Goal: Register for event/course

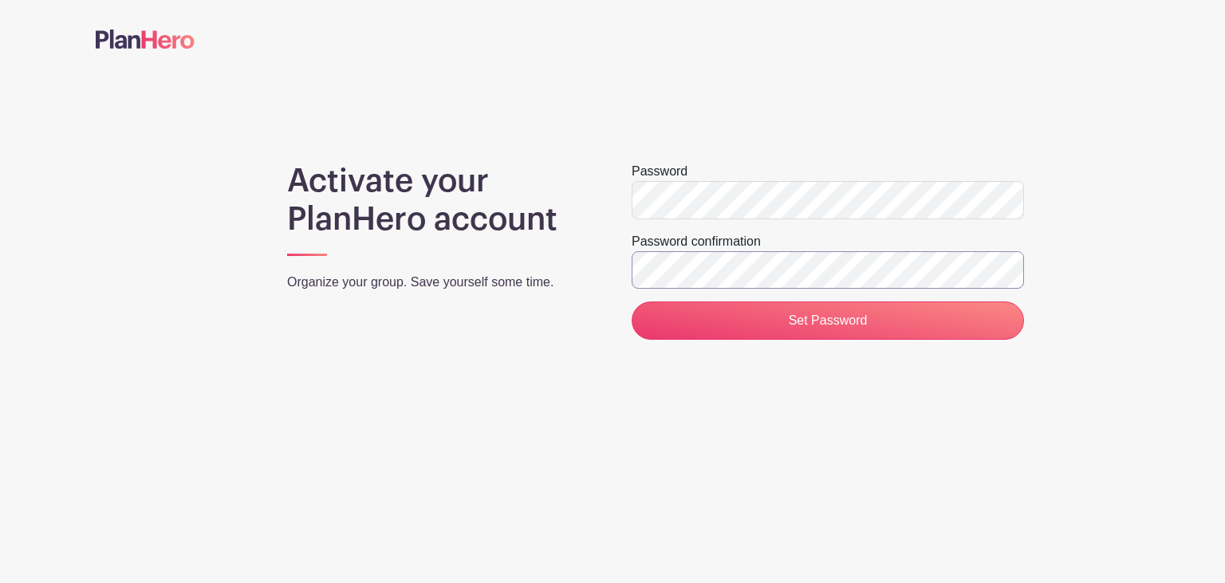
click at [631, 301] on input "Set Password" at bounding box center [827, 320] width 392 height 38
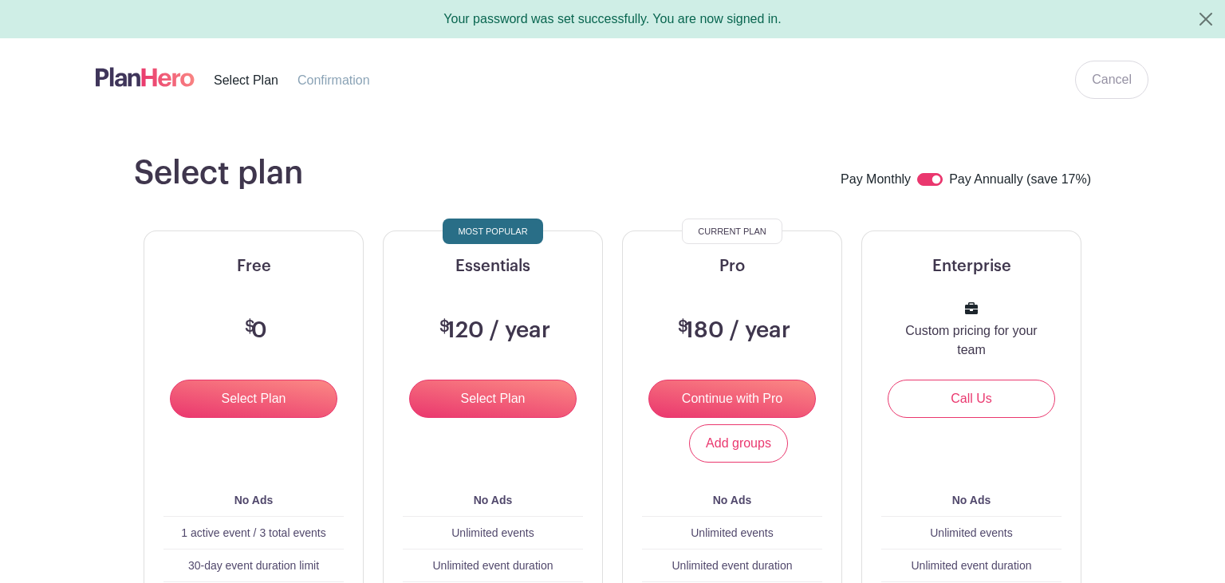
click at [546, 199] on div "Select plan Pay Monthly Pay Annually (save 17%) Free $ 0 Select Plan Add groups…" at bounding box center [612, 562] width 1033 height 817
click at [303, 397] on input "Select Plan" at bounding box center [253, 398] width 167 height 38
click at [1102, 352] on turbo-frame "Select plan Pay Monthly Pay Annually (save 17%) Free $ 0 Select Plan Add groups…" at bounding box center [612, 562] width 1033 height 817
click at [1127, 78] on link "Cancel" at bounding box center [1111, 80] width 73 height 38
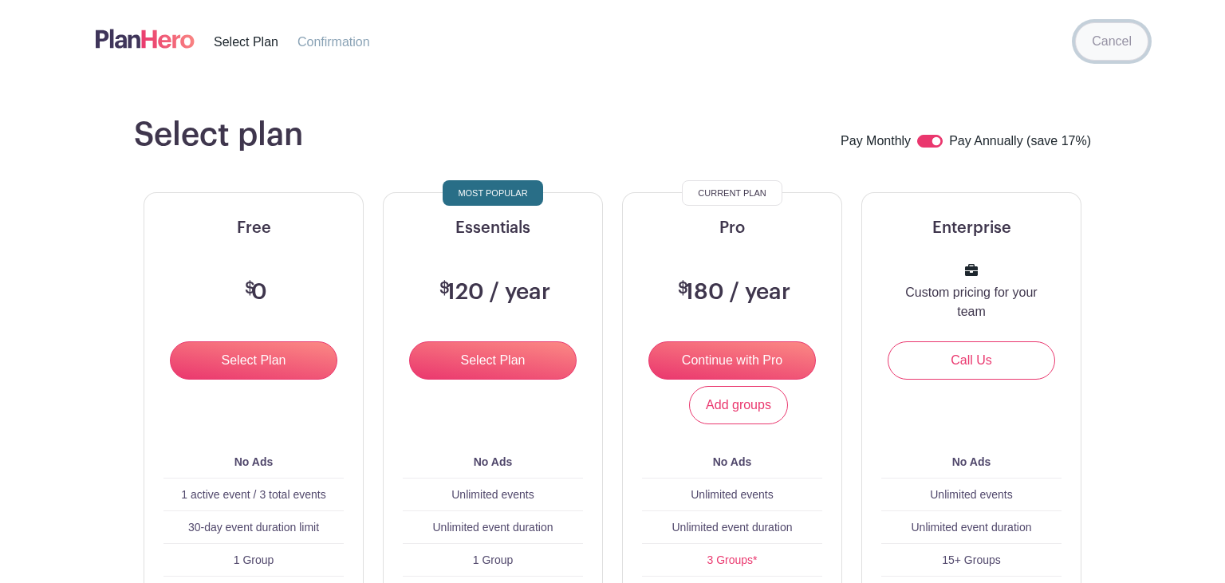
click at [1120, 34] on link "Cancel" at bounding box center [1111, 41] width 73 height 38
click at [505, 77] on main "Select plan Pay Monthly Pay Annually (save 17%) Free $ 0 Select Plan Add groups…" at bounding box center [612, 554] width 1225 height 955
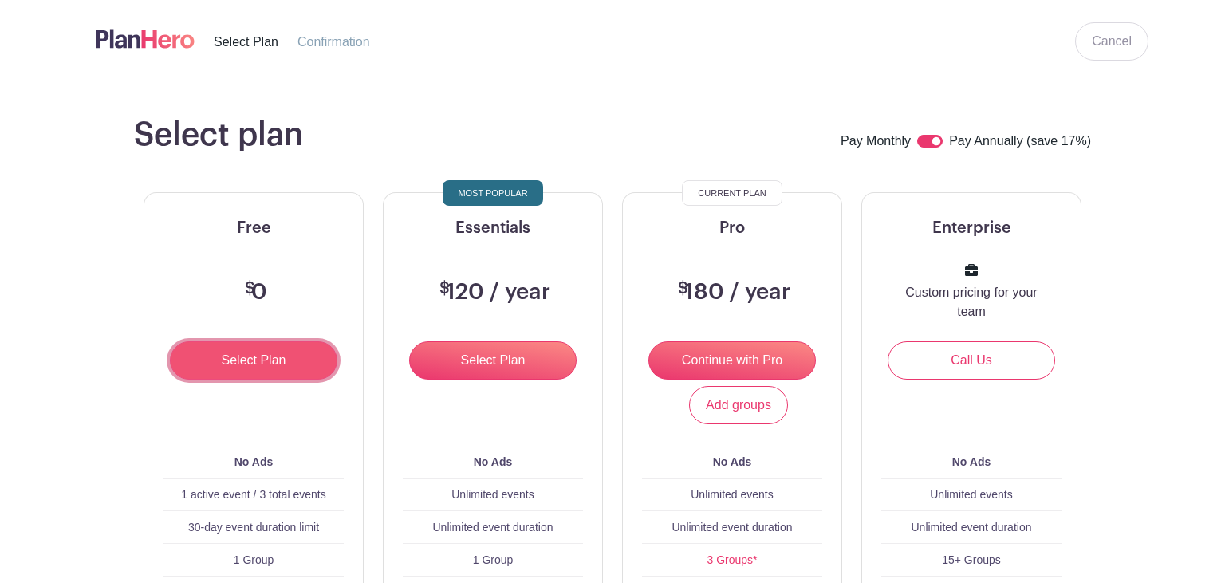
click at [271, 352] on input "Select Plan" at bounding box center [253, 360] width 167 height 38
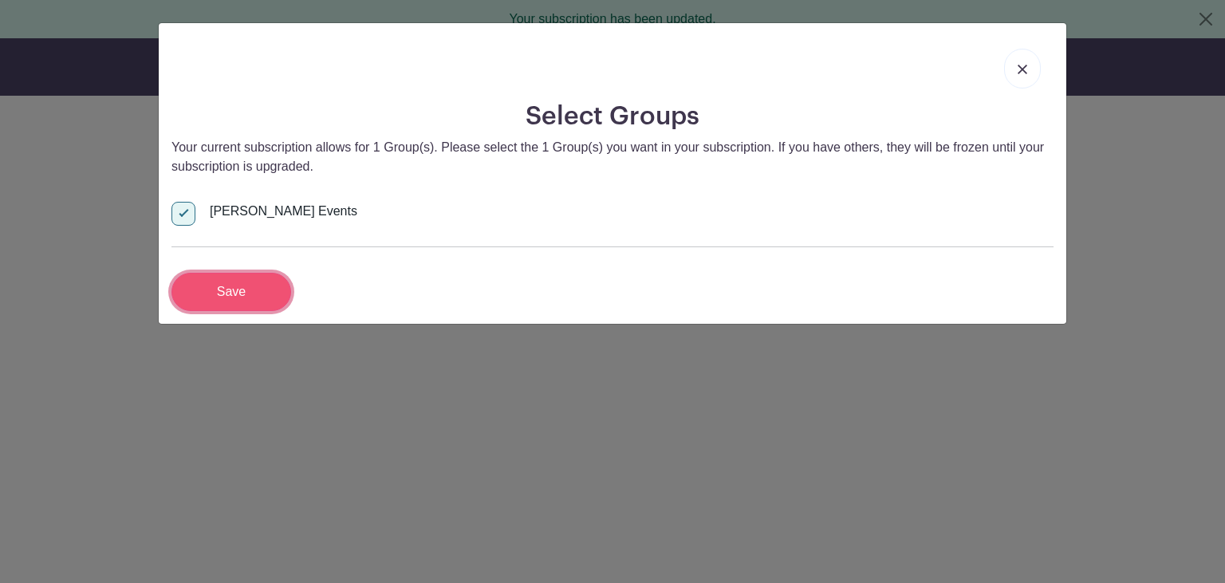
click at [238, 287] on input "Save" at bounding box center [231, 292] width 120 height 38
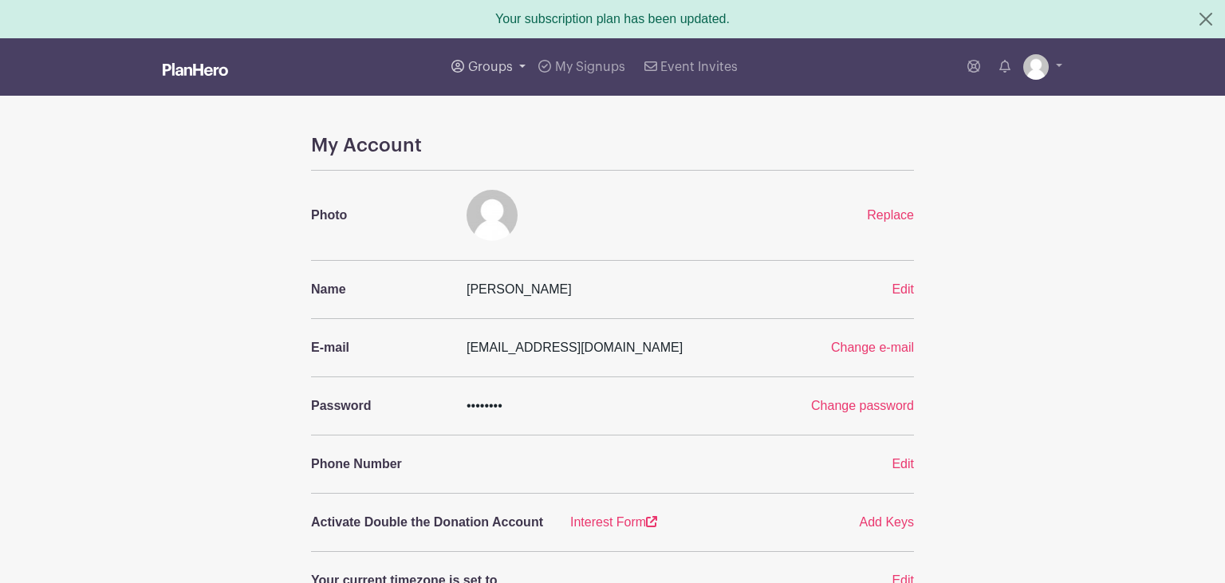
click at [500, 69] on span "Groups" at bounding box center [490, 67] width 45 height 13
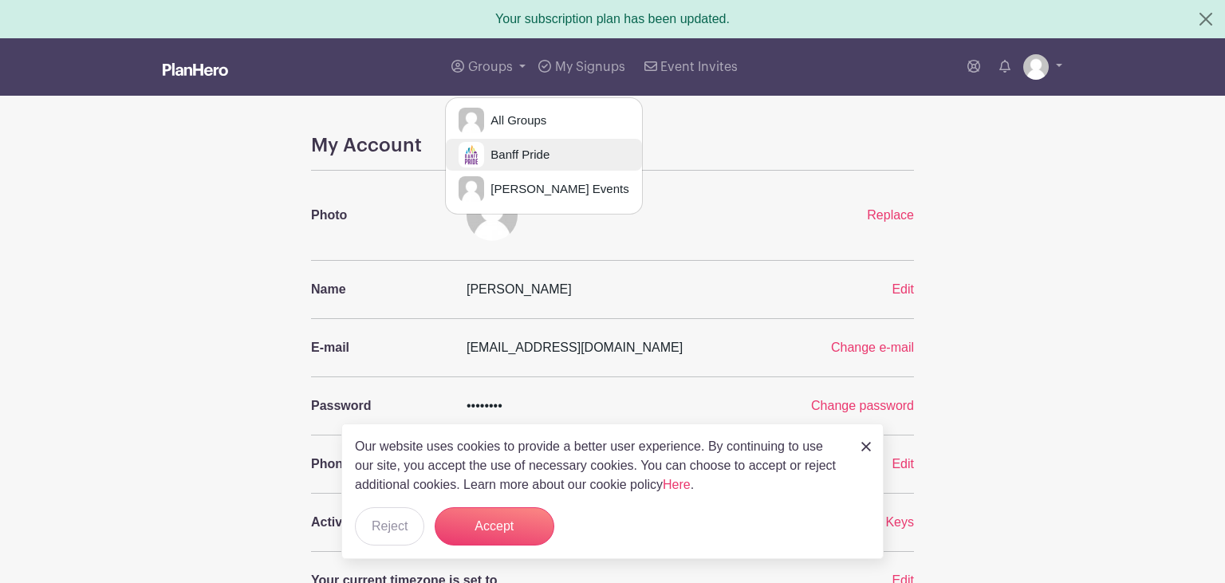
click at [517, 157] on span "Banff Pride" at bounding box center [516, 155] width 65 height 18
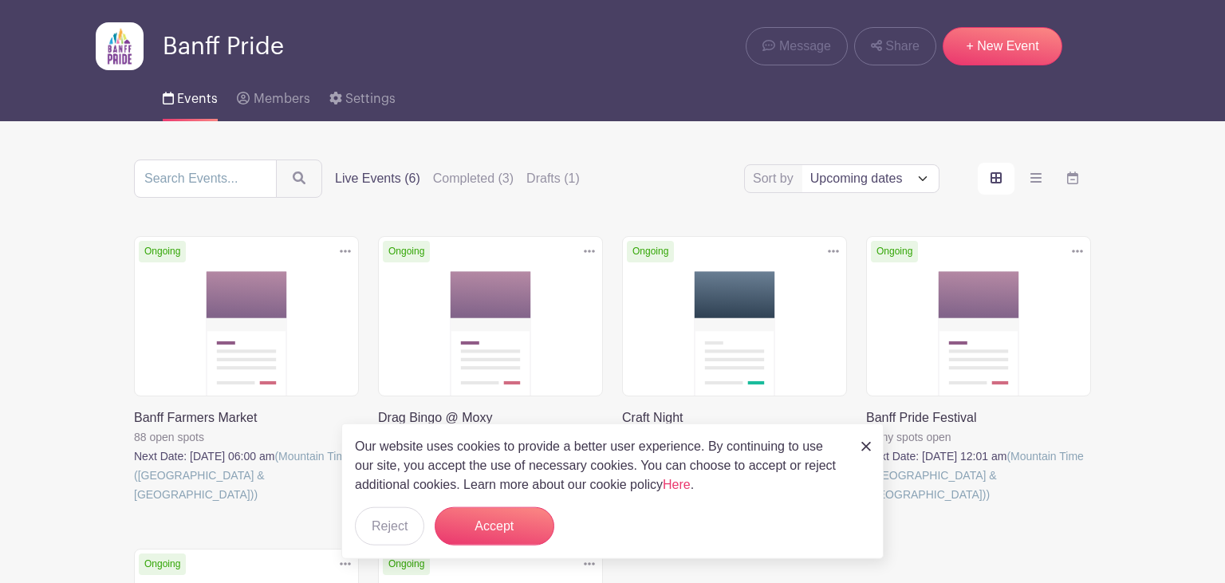
scroll to position [39, 0]
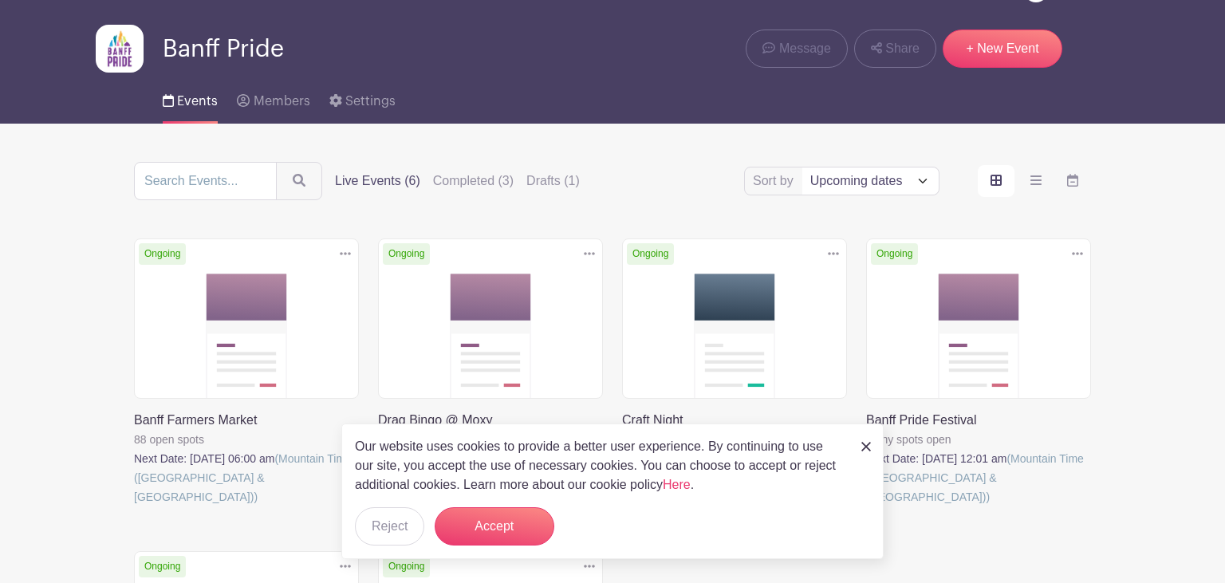
click at [864, 442] on img at bounding box center [866, 447] width 10 height 10
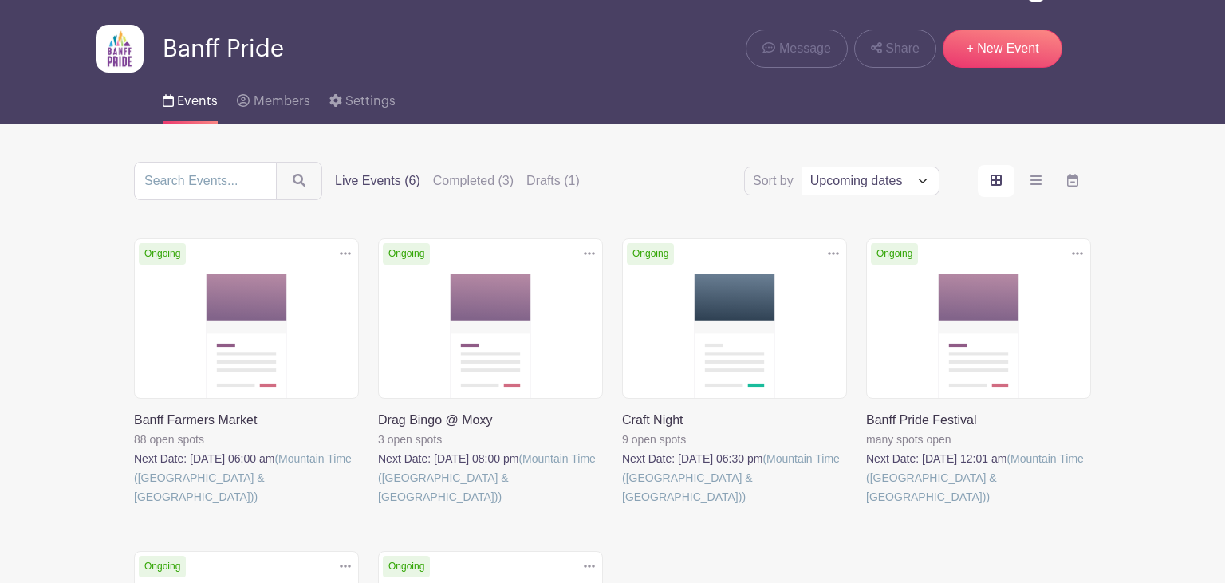
click at [866, 506] on link at bounding box center [866, 506] width 0 height 0
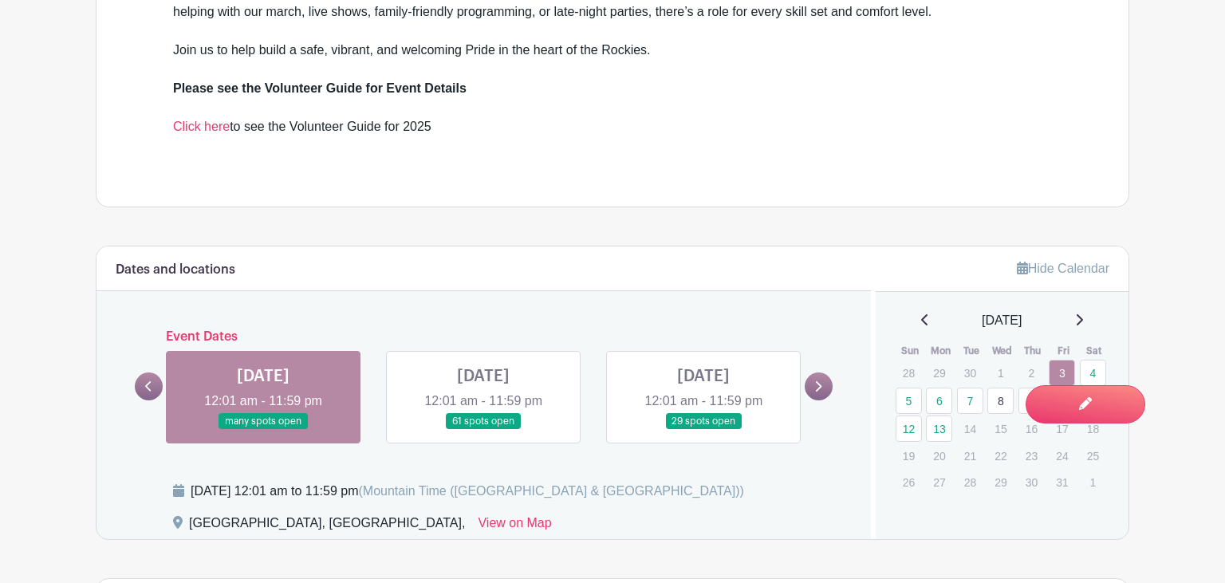
scroll to position [1046, 0]
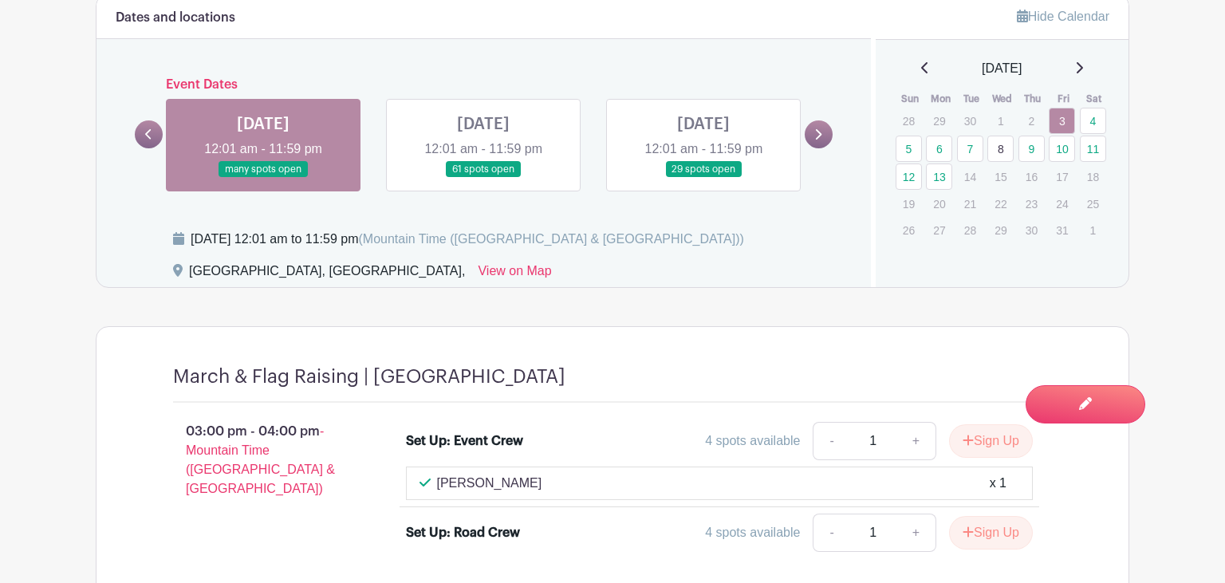
click at [999, 144] on link "8" at bounding box center [1000, 149] width 26 height 26
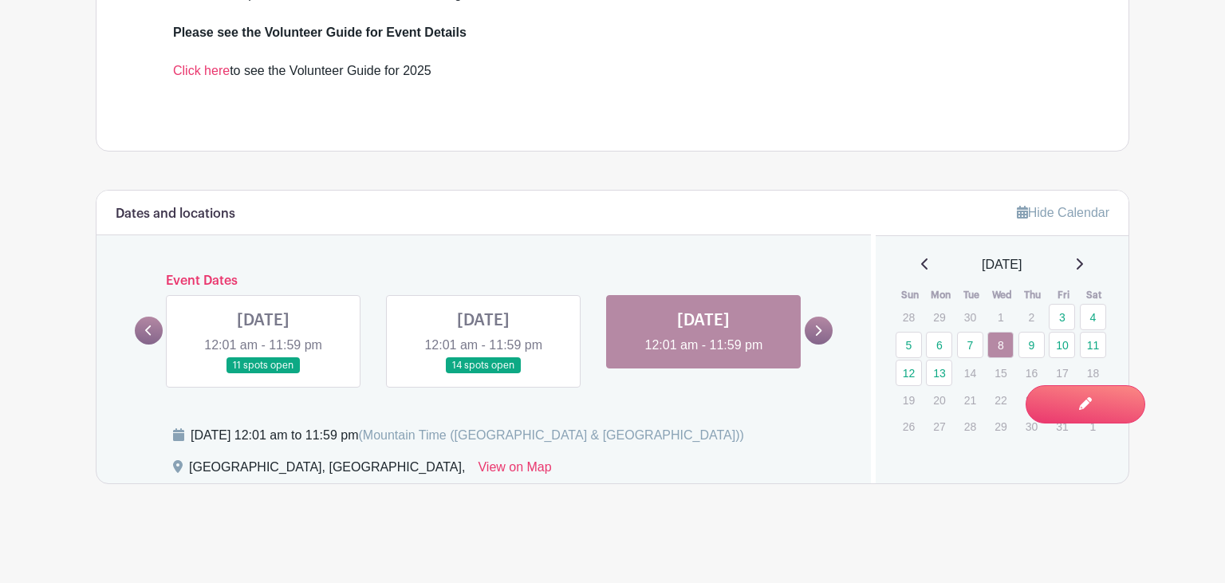
click at [483, 374] on link at bounding box center [483, 374] width 0 height 0
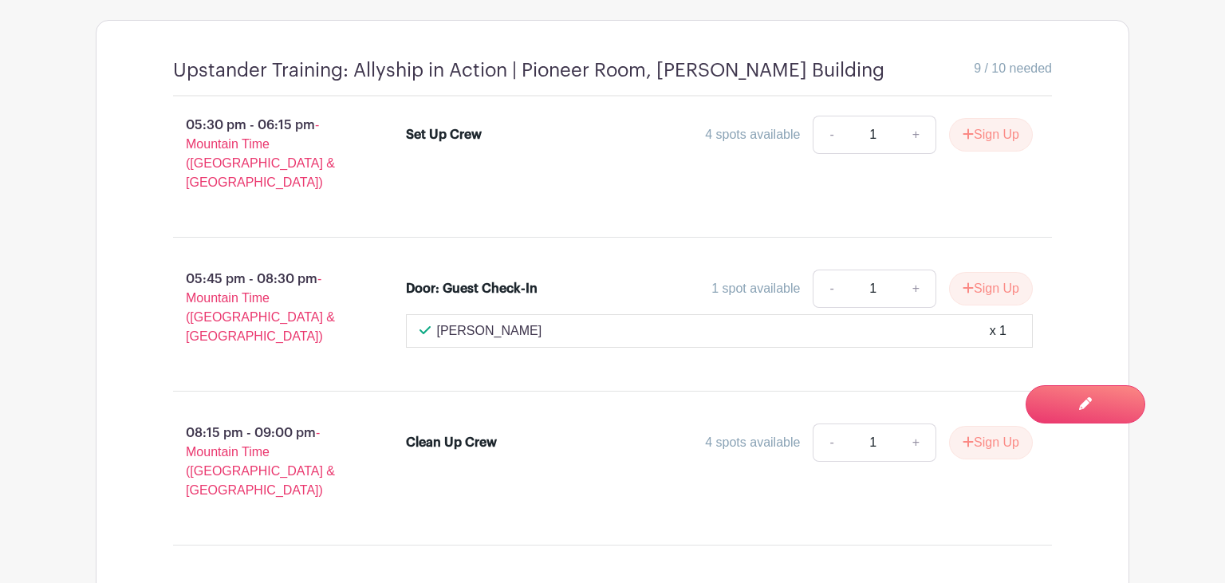
scroll to position [931, 0]
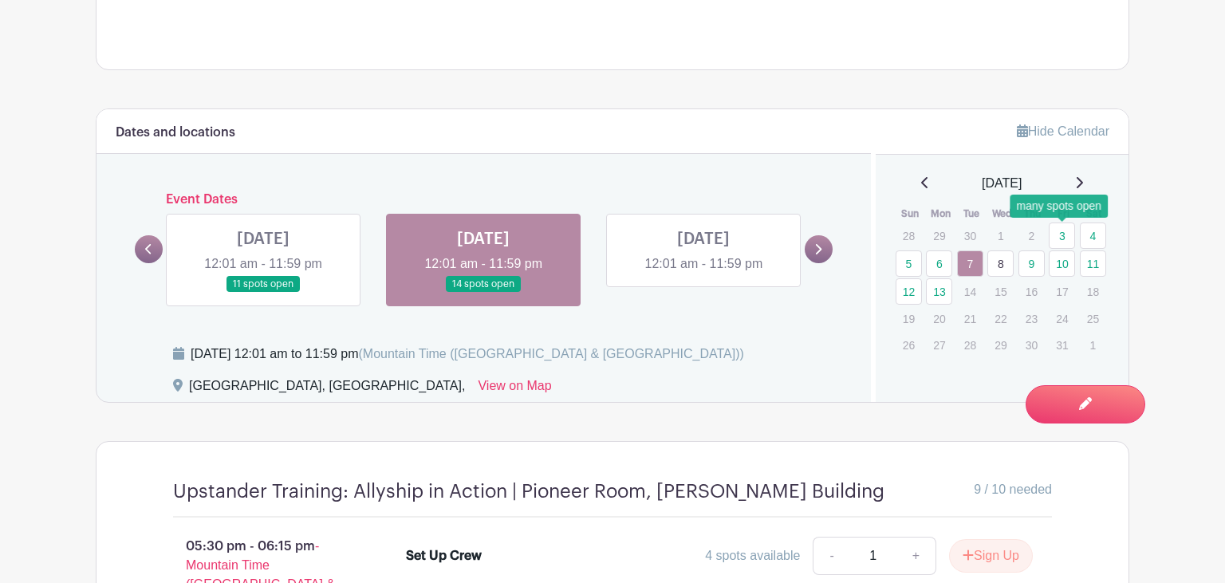
click at [1063, 239] on link "3" at bounding box center [1061, 235] width 26 height 26
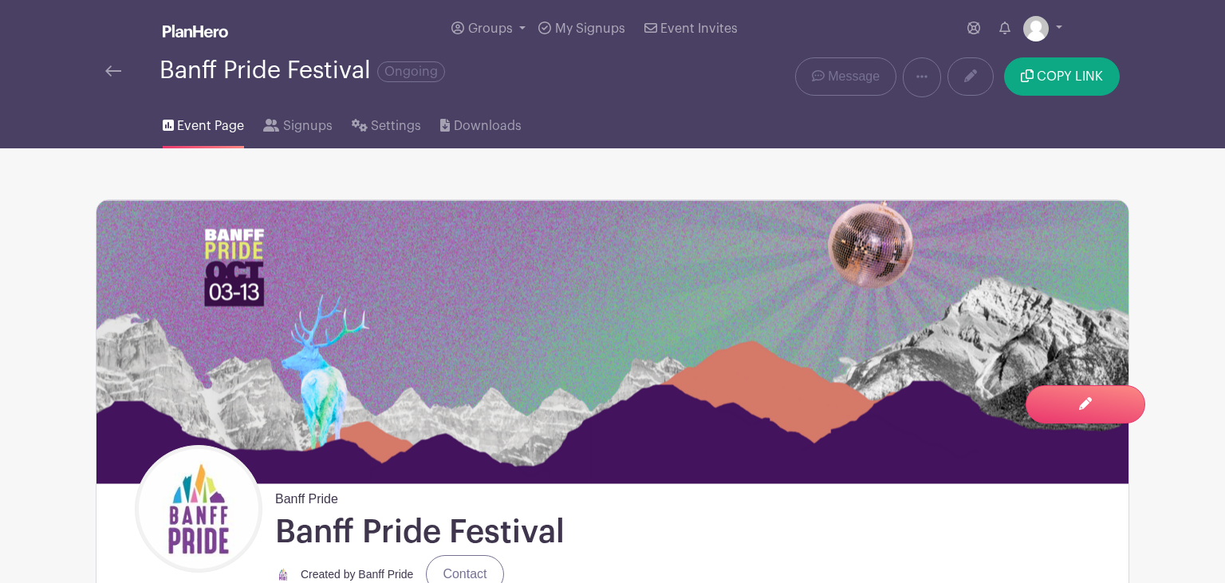
drag, startPoint x: 564, startPoint y: 466, endPoint x: 493, endPoint y: 112, distance: 361.2
click at [300, 119] on span "Signups" at bounding box center [307, 125] width 49 height 19
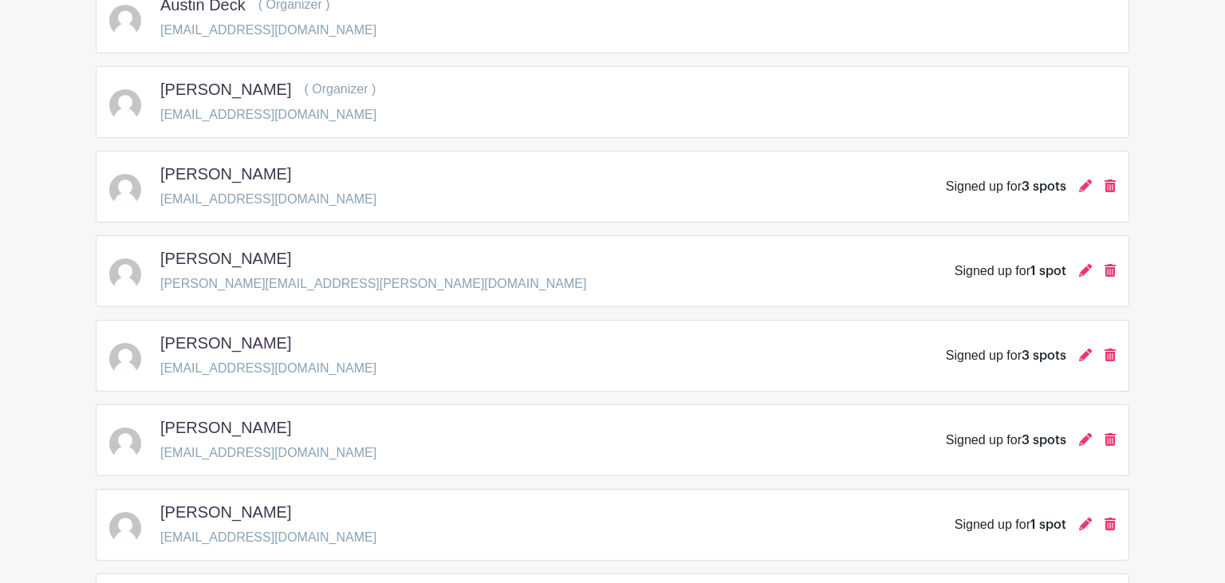
scroll to position [706, 0]
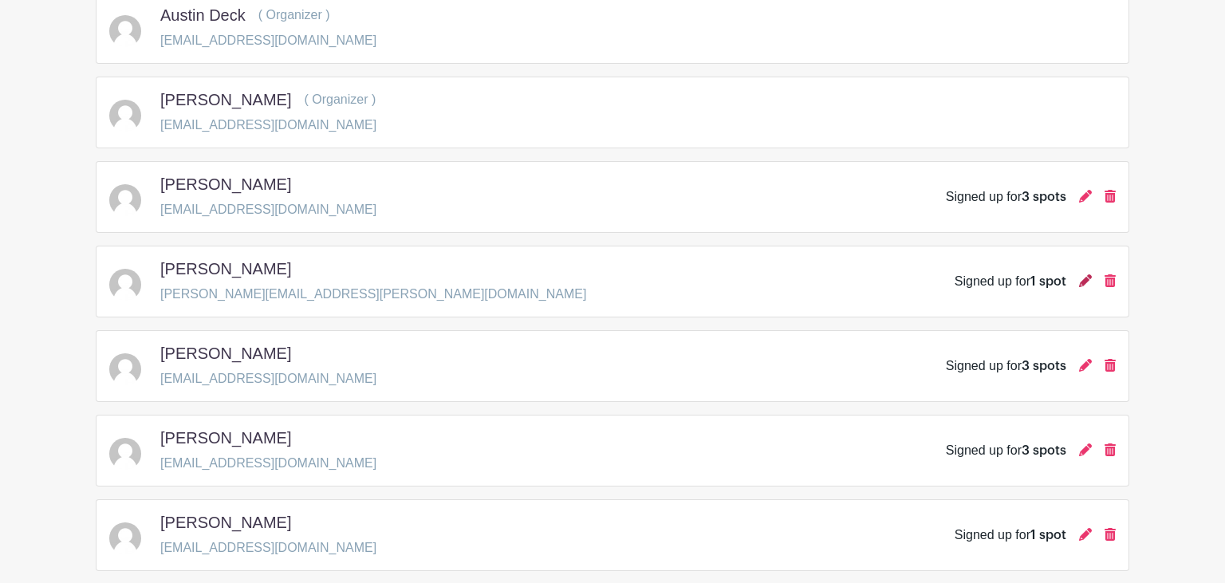
click at [1086, 281] on icon at bounding box center [1085, 280] width 13 height 13
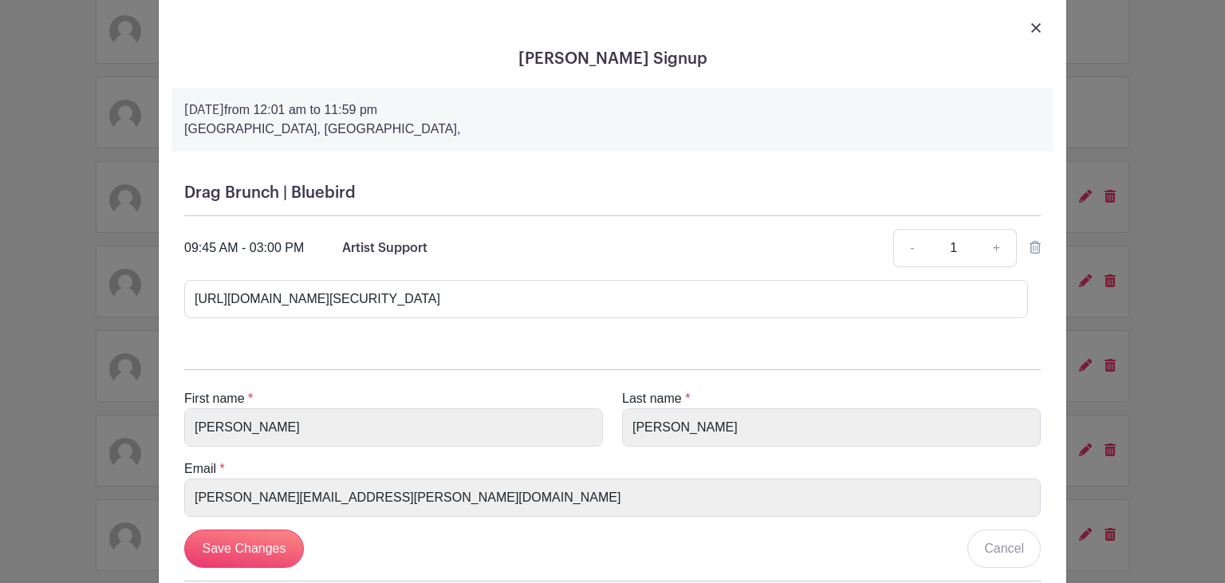
scroll to position [0, 0]
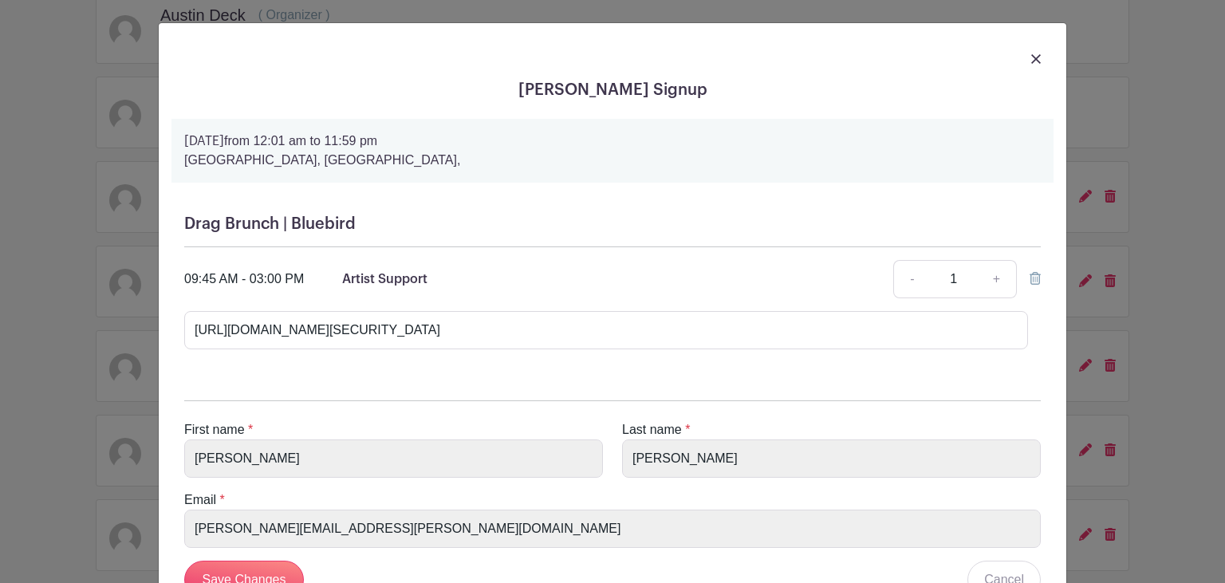
click at [1036, 61] on img at bounding box center [1036, 59] width 10 height 10
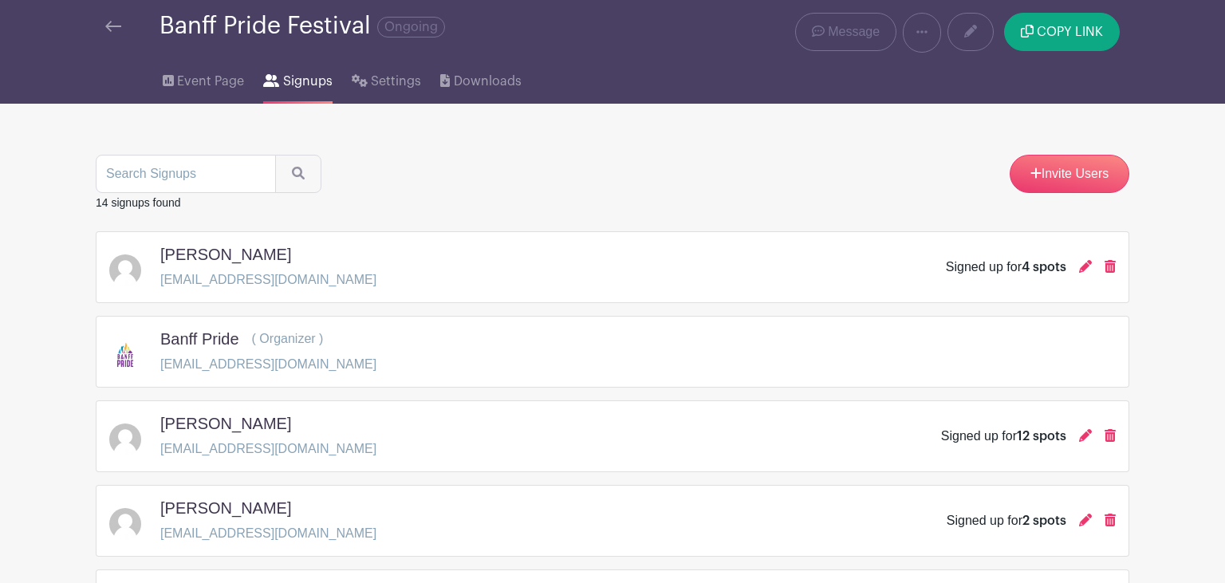
scroll to position [33, 0]
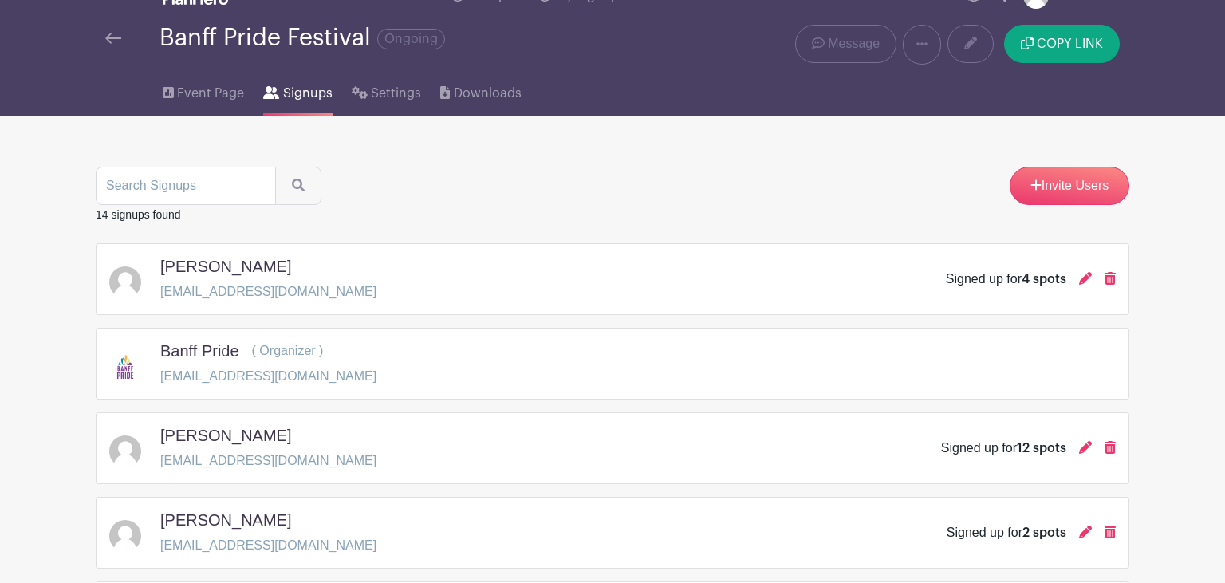
click at [589, 222] on div "14 signups found" at bounding box center [612, 214] width 1033 height 19
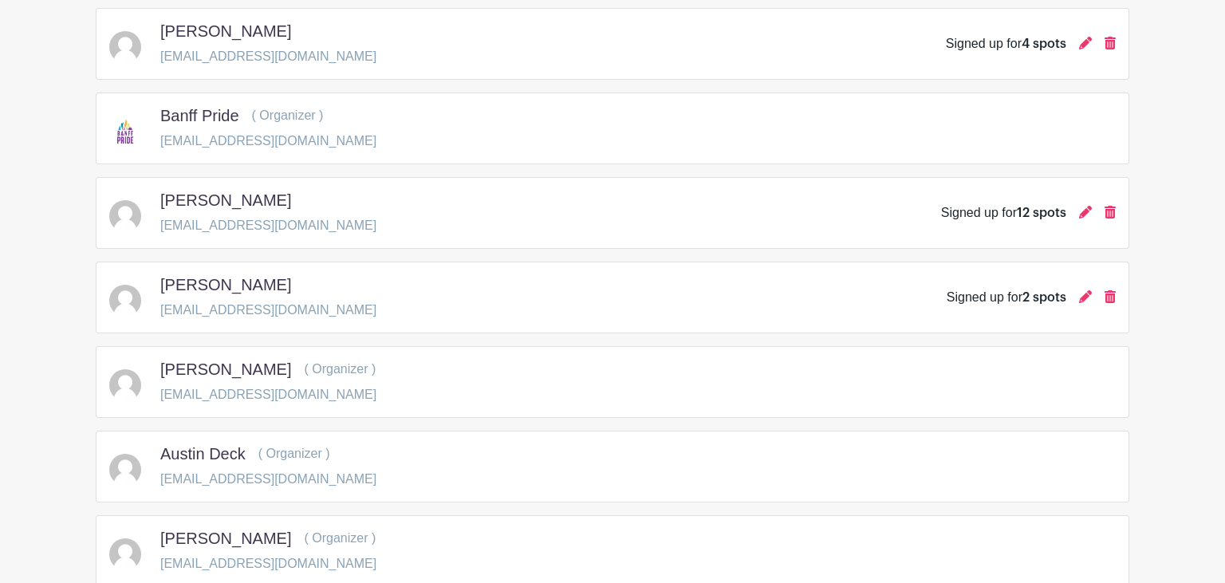
scroll to position [0, 0]
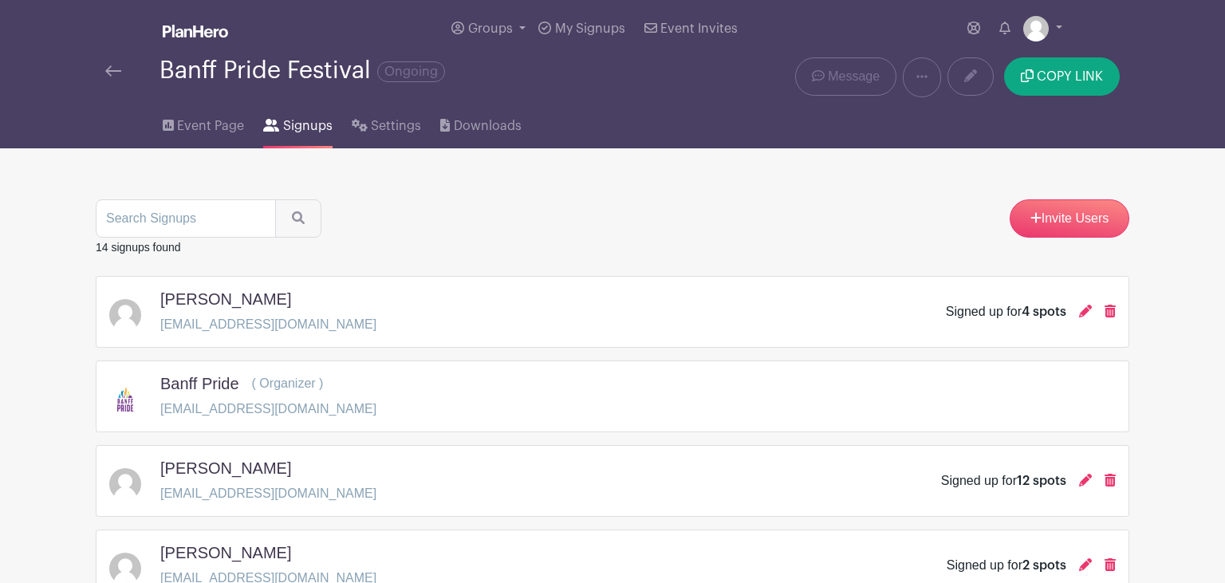
drag, startPoint x: 499, startPoint y: 571, endPoint x: 419, endPoint y: 187, distance: 392.6
click at [225, 136] on link "Event Page" at bounding box center [203, 122] width 81 height 51
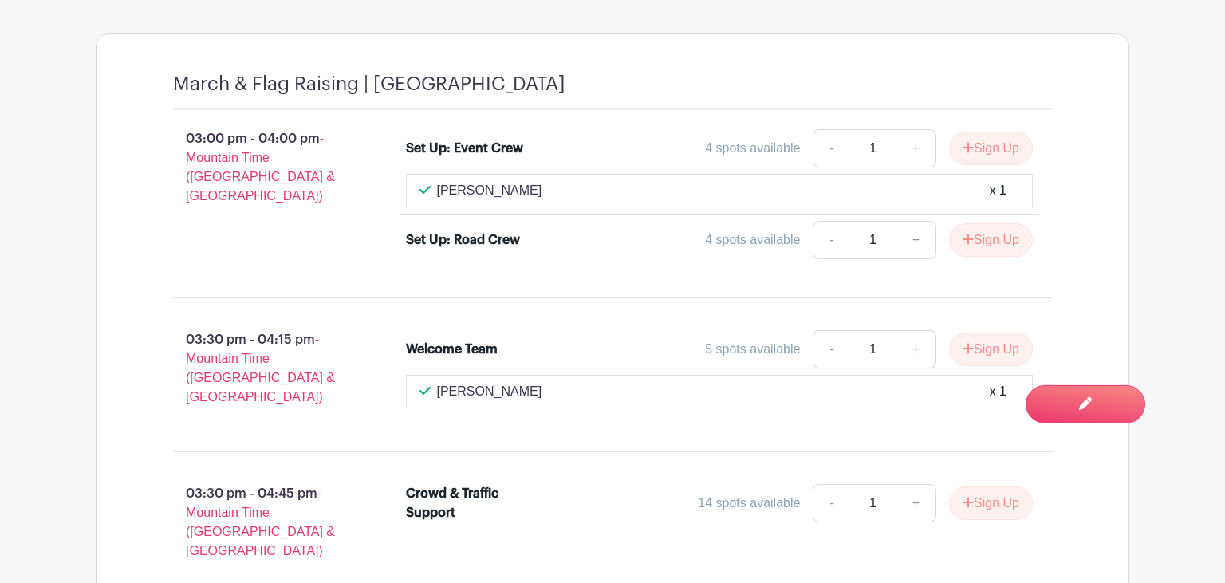
scroll to position [1347, 0]
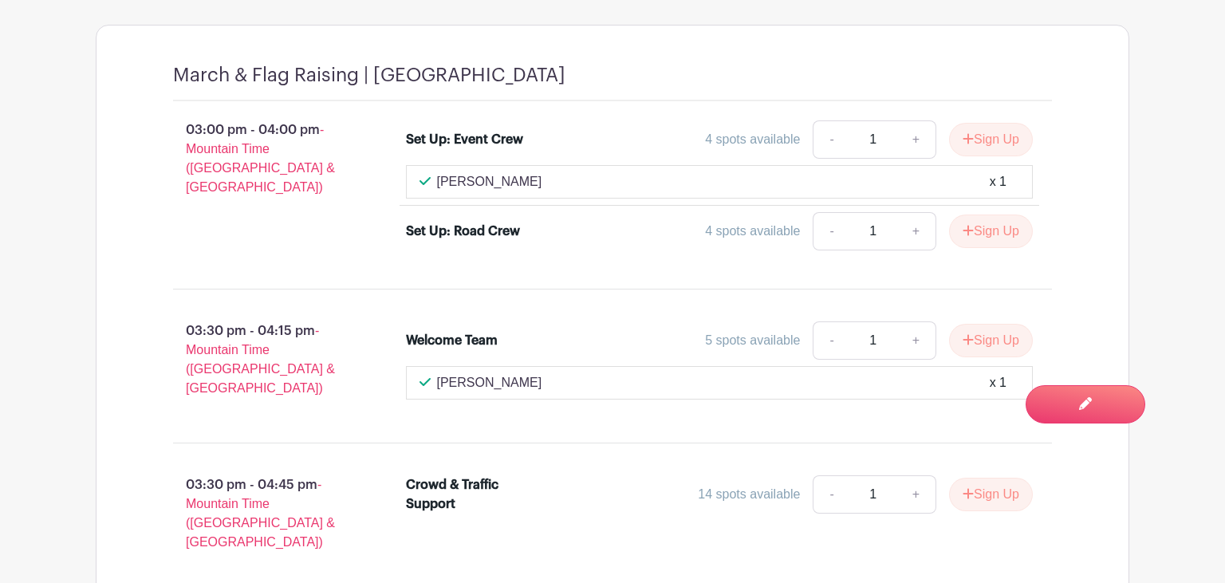
click at [504, 224] on div "Set Up: Road Crew" at bounding box center [463, 231] width 114 height 19
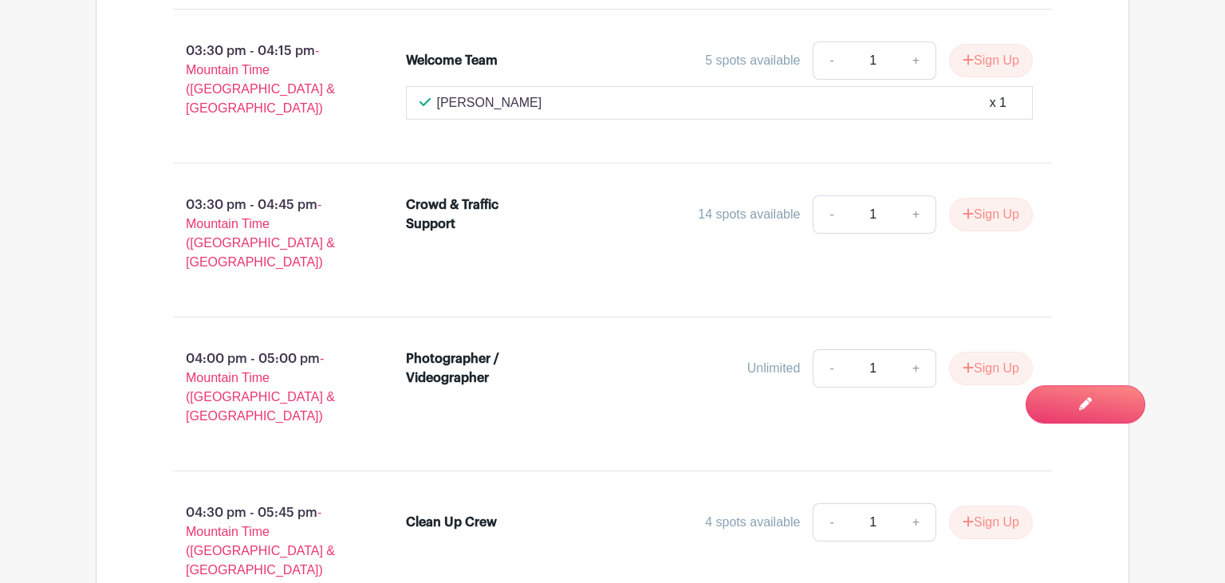
scroll to position [1555, 0]
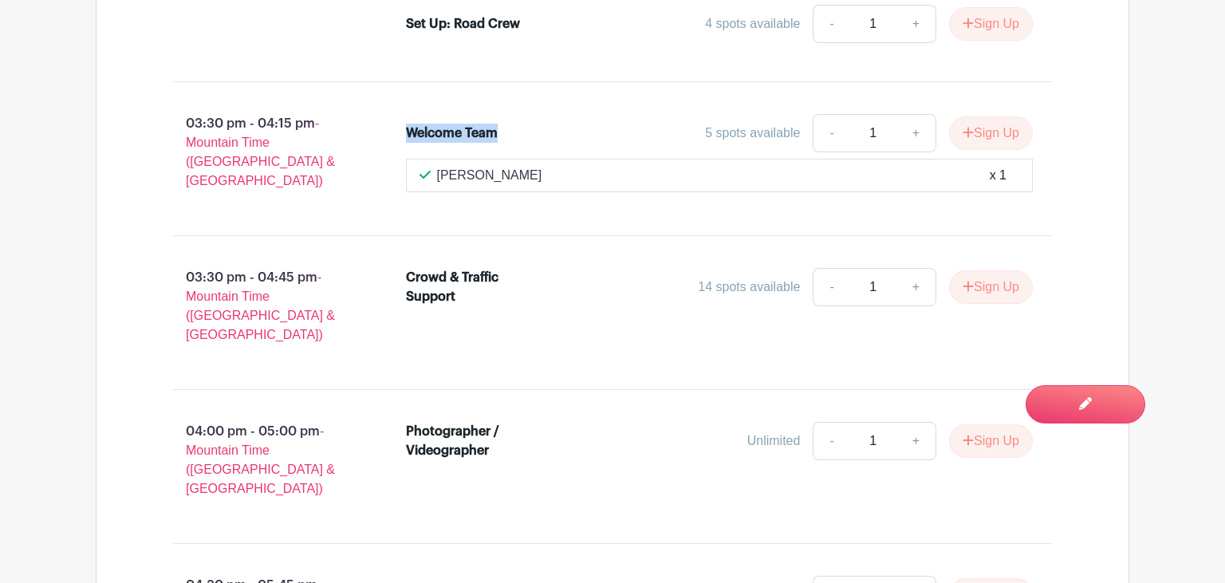
drag, startPoint x: 485, startPoint y: 132, endPoint x: 401, endPoint y: 122, distance: 84.4
click at [397, 123] on div "Welcome Team 5 spots available - 1 + Sign Up vanessa vera x 1" at bounding box center [729, 159] width 698 height 102
click at [401, 122] on li "Welcome Team 5 spots available - 1 + Sign Up vanessa vera x 1" at bounding box center [719, 153] width 640 height 91
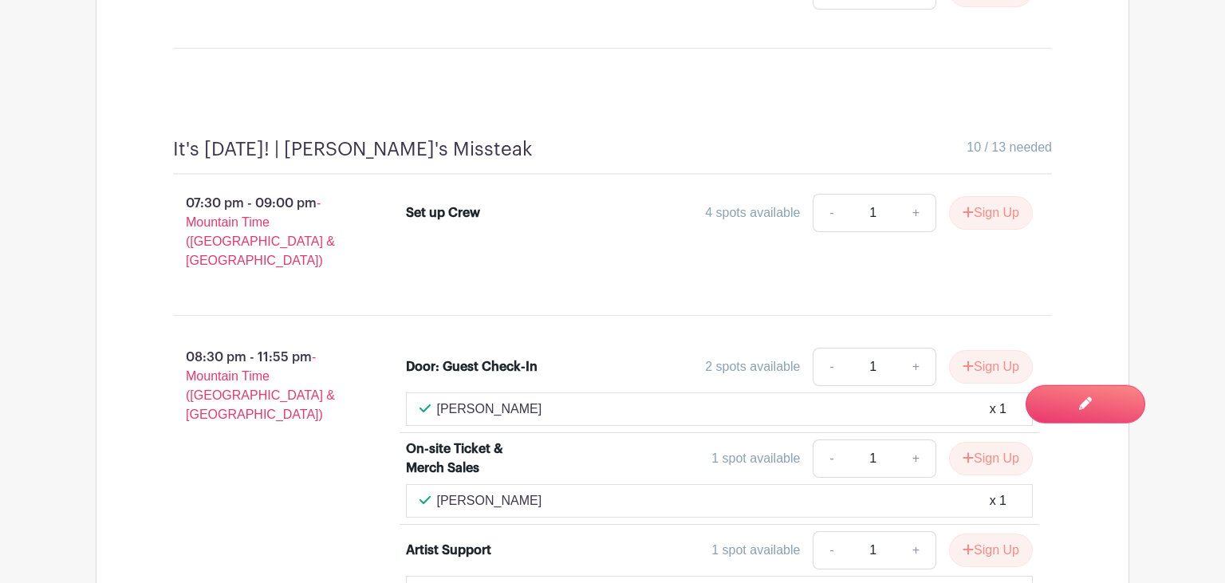
scroll to position [2648, 0]
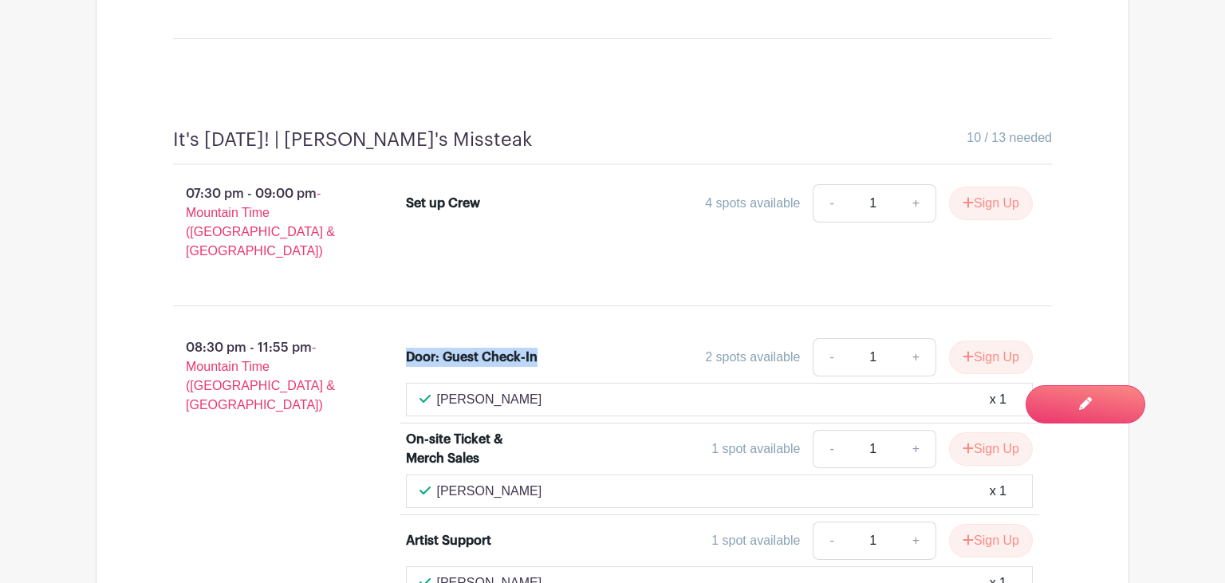
drag, startPoint x: 556, startPoint y: 266, endPoint x: 407, endPoint y: 258, distance: 149.3
click at [407, 338] on div "Door: Guest Check-In 2 spots available - 1 + Sign Up" at bounding box center [719, 360] width 627 height 45
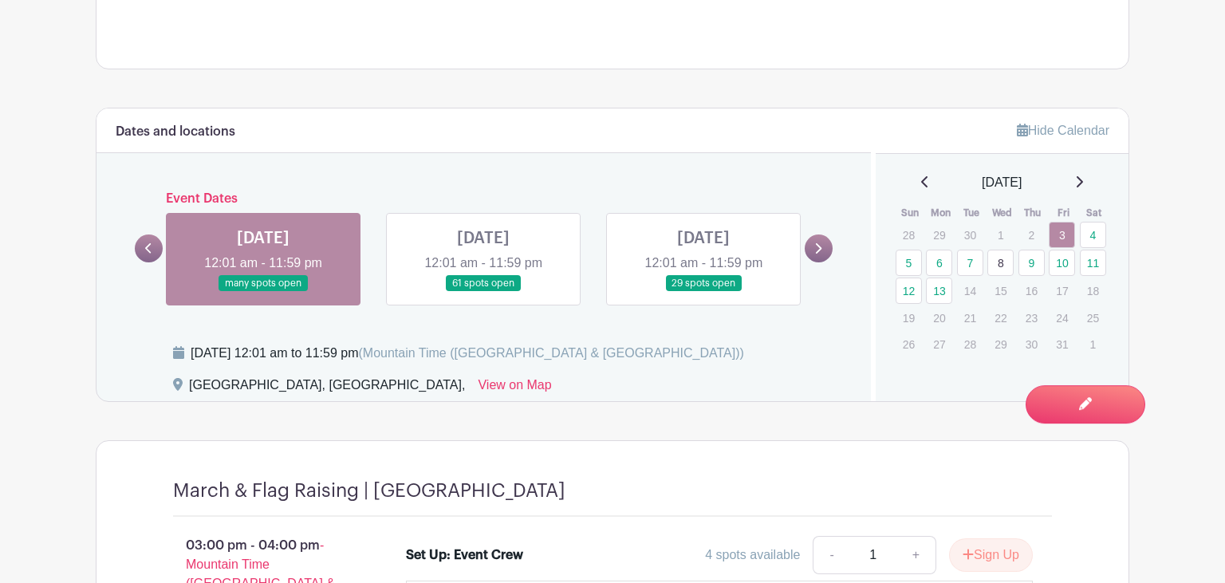
scroll to position [1046, 0]
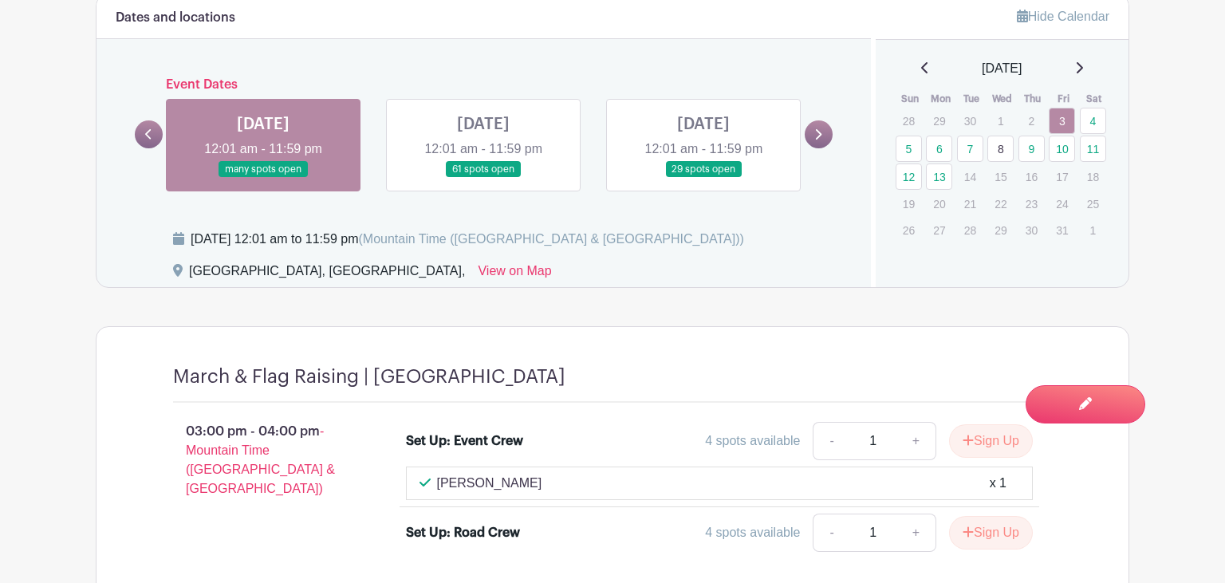
click at [483, 178] on link at bounding box center [483, 178] width 0 height 0
click at [778, 266] on div "Banff, Alberta, View on Map" at bounding box center [512, 274] width 678 height 26
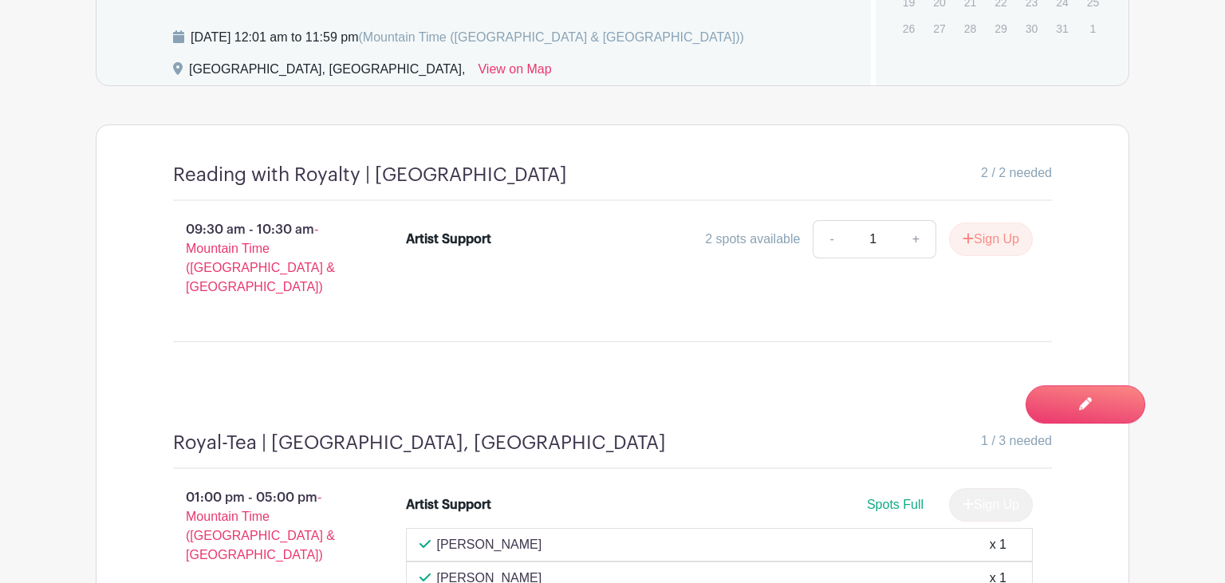
scroll to position [1299, 0]
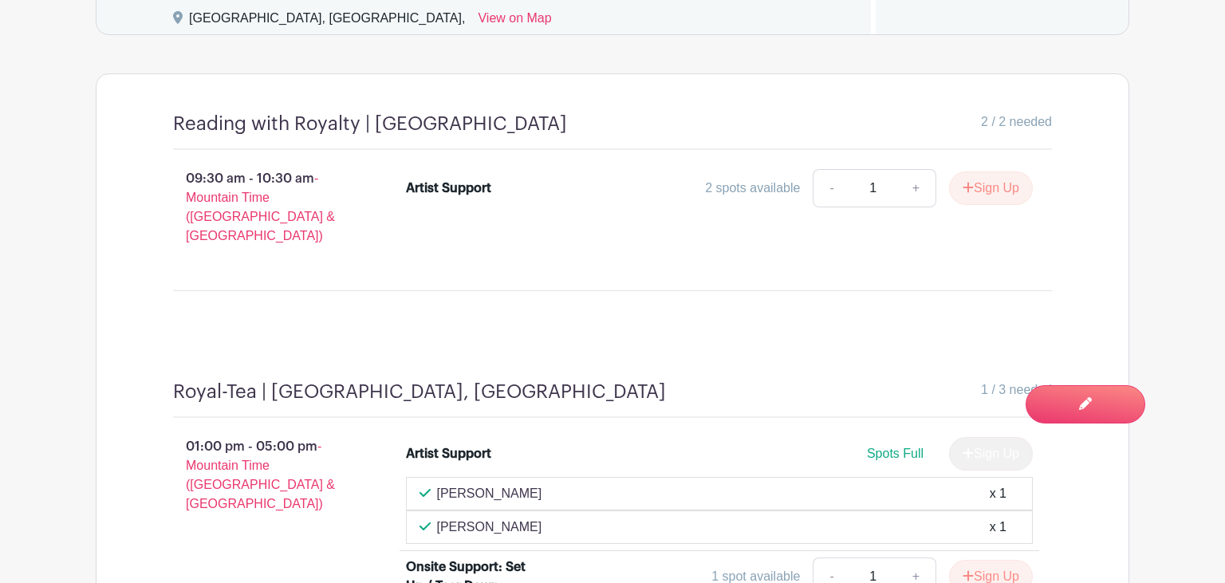
click at [615, 302] on div "Reading with Royalty | Banff Public Library 2 / 2 needed 09:30 am - 10:30 am - …" at bounding box center [612, 208] width 955 height 268
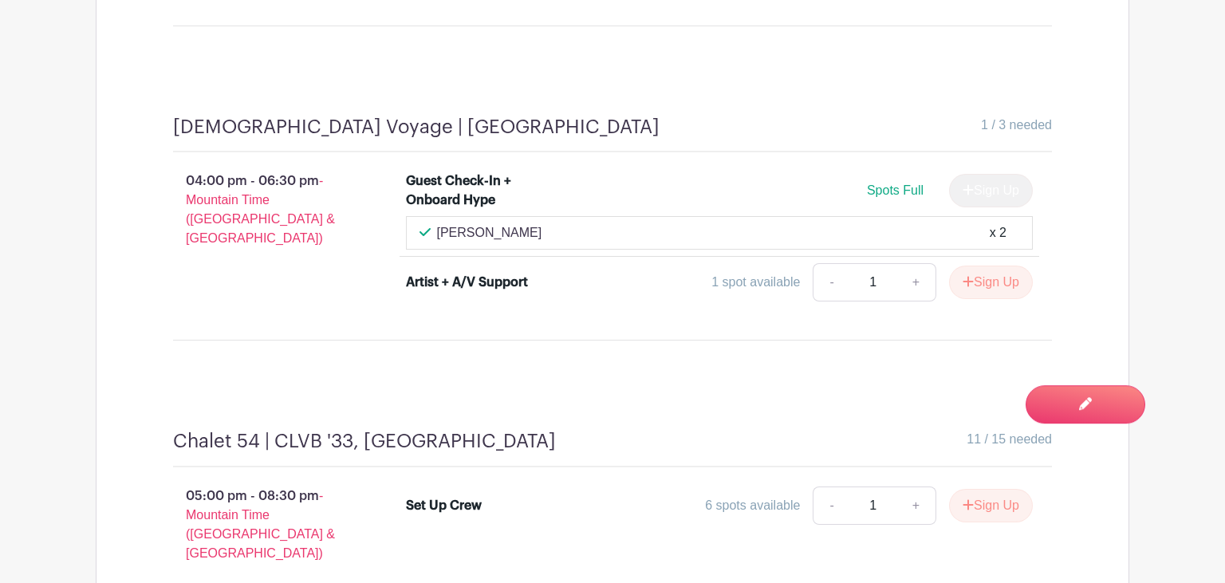
scroll to position [1926, 0]
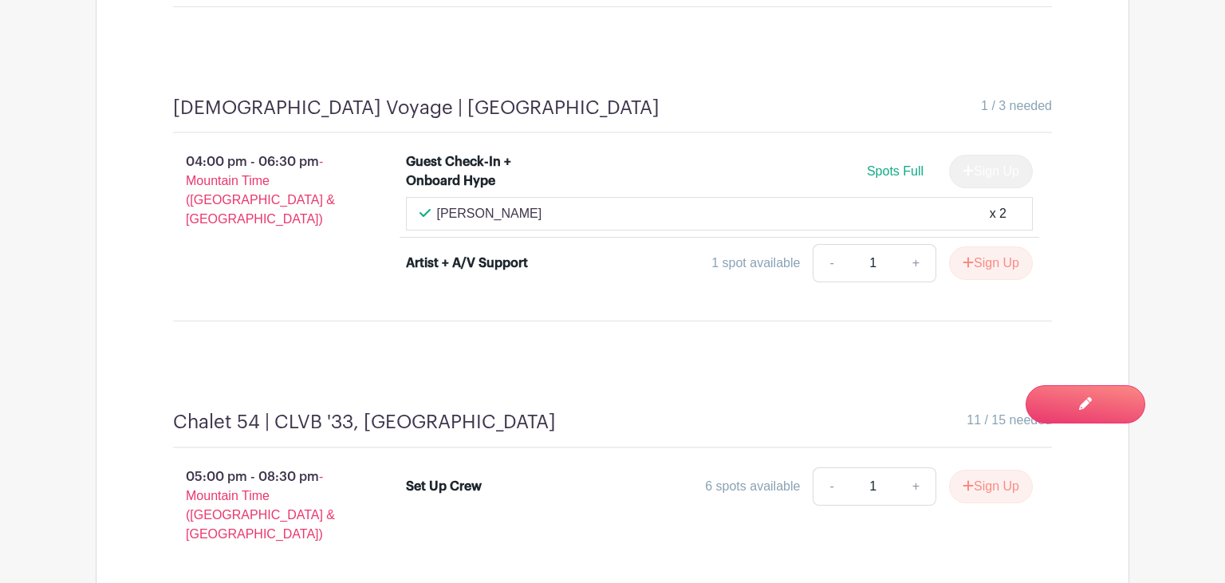
click at [508, 254] on div "Artist + A/V Support" at bounding box center [467, 263] width 122 height 19
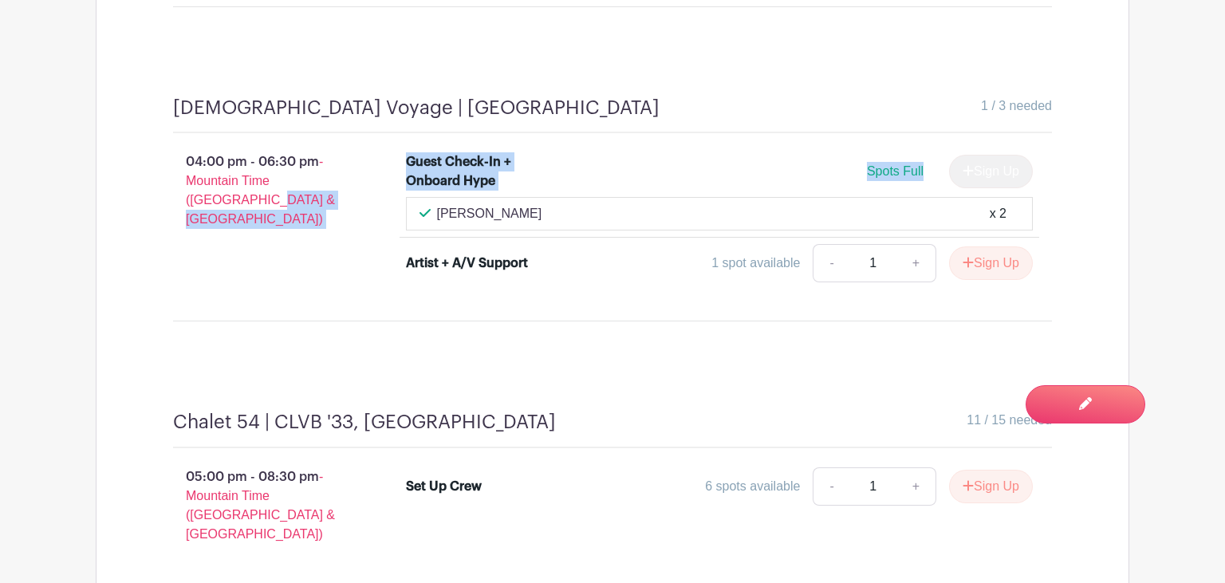
drag, startPoint x: 600, startPoint y: 236, endPoint x: 324, endPoint y: 232, distance: 276.7
click at [322, 232] on div "04:00 pm - 06:30 pm - Mountain Time (US & Canada) Guest Check-In + Onboard Hype…" at bounding box center [612, 220] width 955 height 175
click at [484, 254] on div "Artist + A/V Support 1 spot available - 1 + Sign Up" at bounding box center [719, 266] width 627 height 45
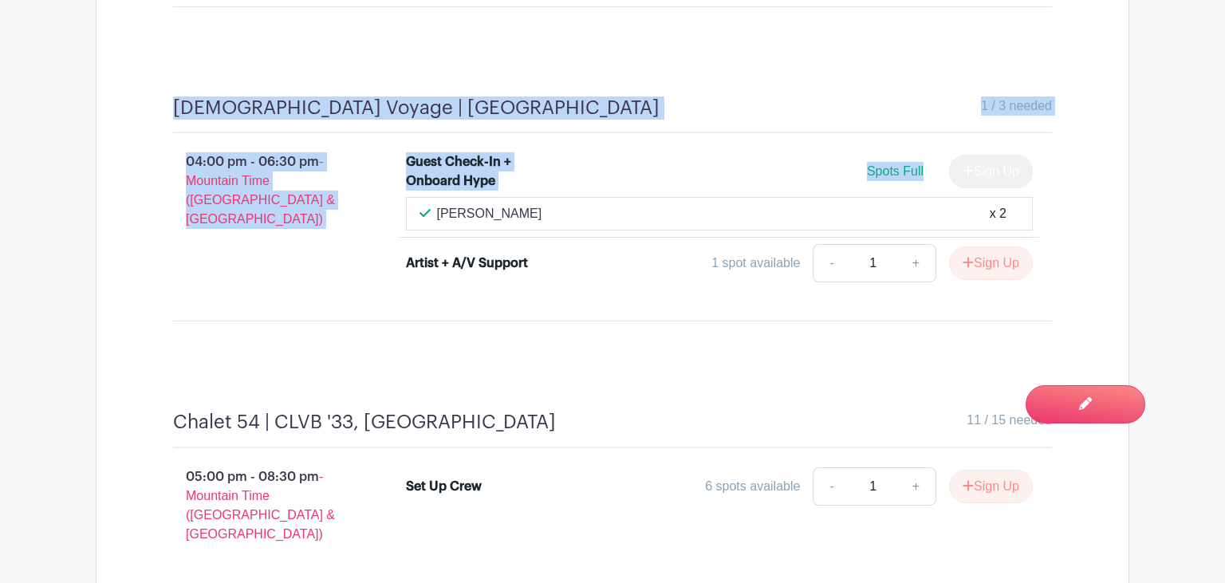
drag, startPoint x: 544, startPoint y: 249, endPoint x: 153, endPoint y: 59, distance: 434.3
click at [153, 59] on div "Queer Voyage | Lake Minnewanka 1 / 3 needed 04:00 pm - 06:30 pm - Mountain Time…" at bounding box center [612, 215] width 955 height 315
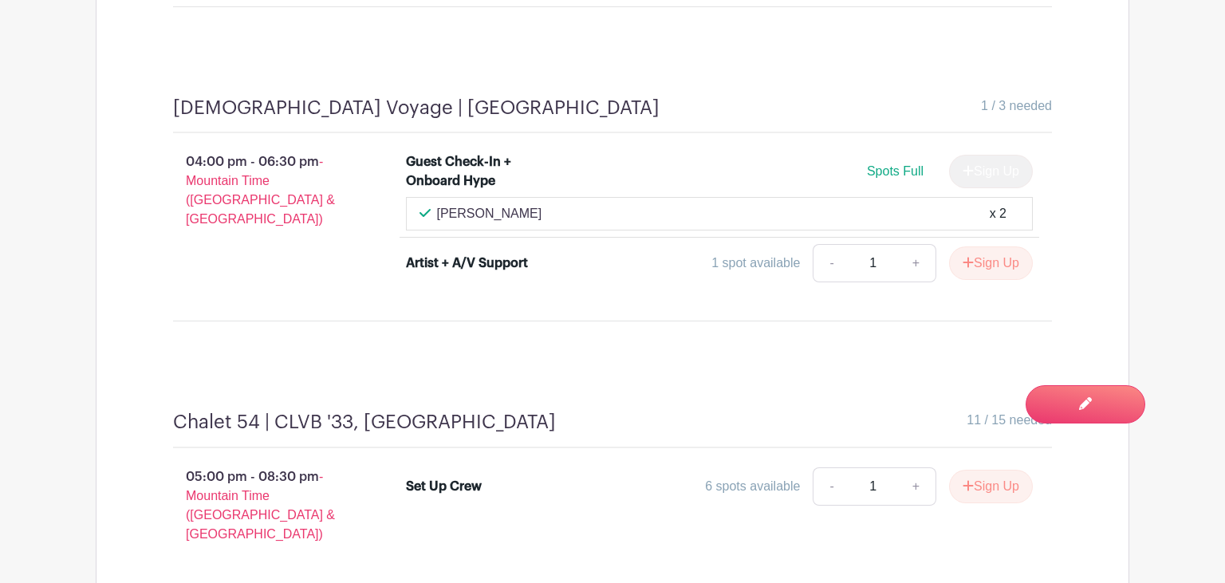
click at [153, 59] on div "Queer Voyage | Lake Minnewanka 1 / 3 needed 04:00 pm - 06:30 pm - Mountain Time…" at bounding box center [612, 215] width 955 height 315
drag, startPoint x: 158, startPoint y: 77, endPoint x: 524, endPoint y: 228, distance: 395.7
click at [524, 228] on div "Queer Voyage | Lake Minnewanka 1 / 3 needed 04:00 pm - 06:30 pm - Mountain Time…" at bounding box center [612, 215] width 955 height 315
click at [625, 267] on li "Artist + A/V Support 1 spot available - 1 + Sign Up" at bounding box center [719, 266] width 640 height 57
click at [584, 251] on div "1 spot available - 1 + Sign Up" at bounding box center [797, 263] width 470 height 38
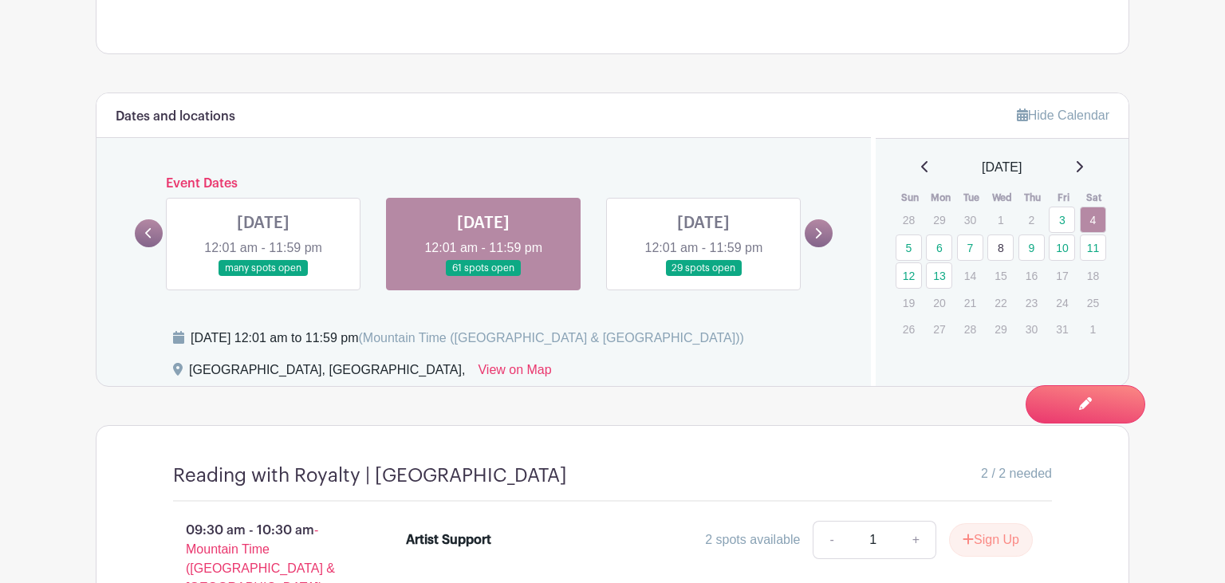
scroll to position [1284, 0]
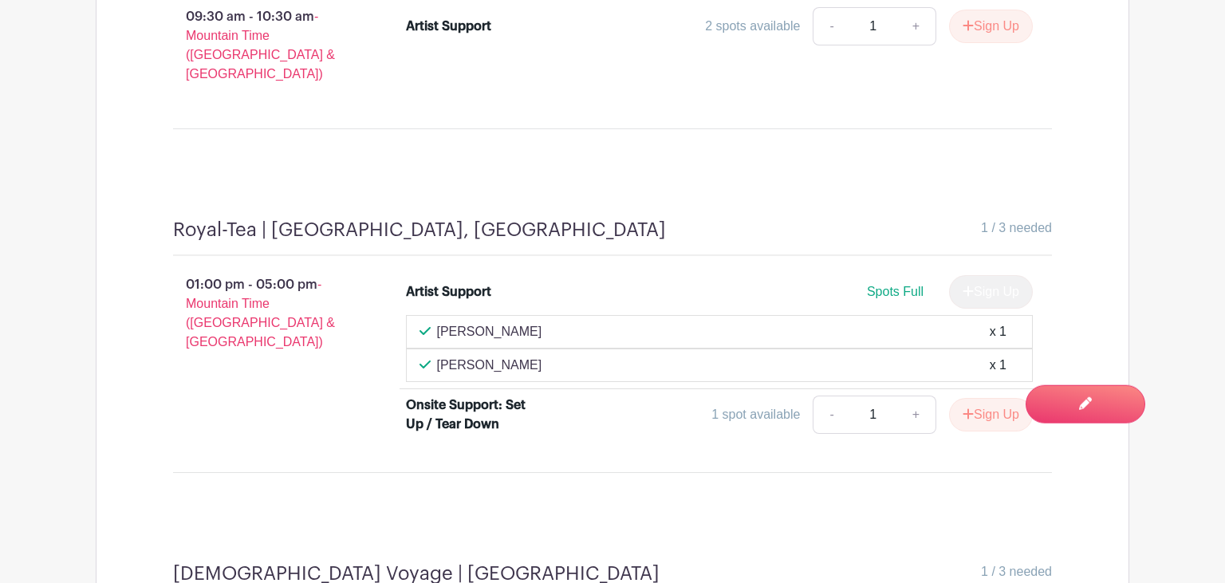
scroll to position [1620, 0]
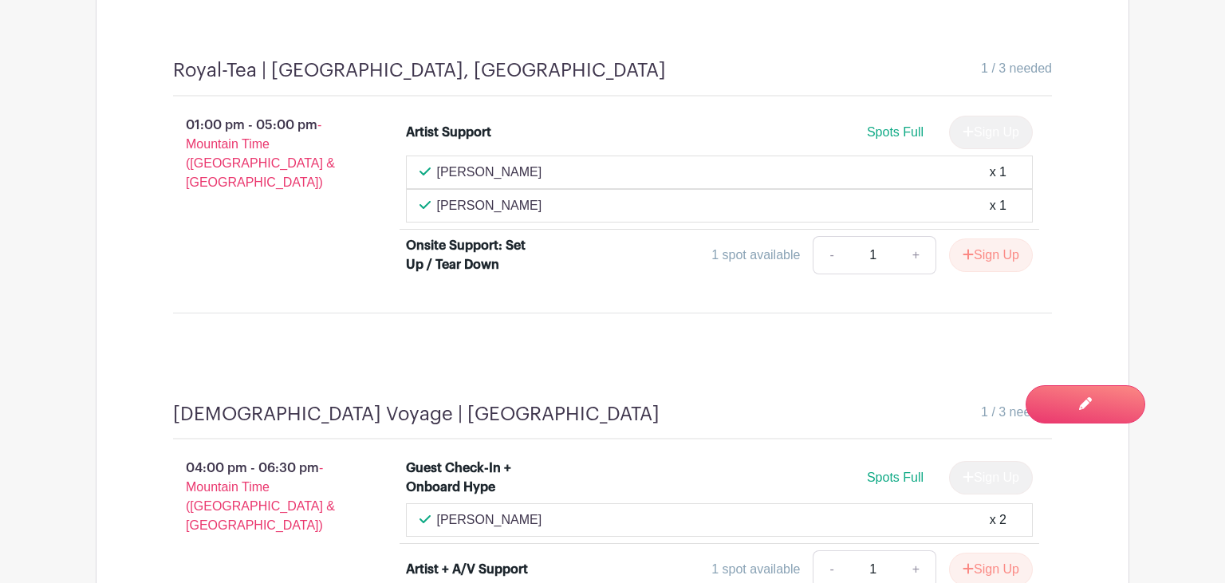
click at [522, 364] on div "Queer Voyage | Lake Minnewanka 1 / 3 needed 04:00 pm - 06:30 pm - Mountain Time…" at bounding box center [612, 521] width 955 height 315
